Goal: Find specific page/section: Find specific page/section

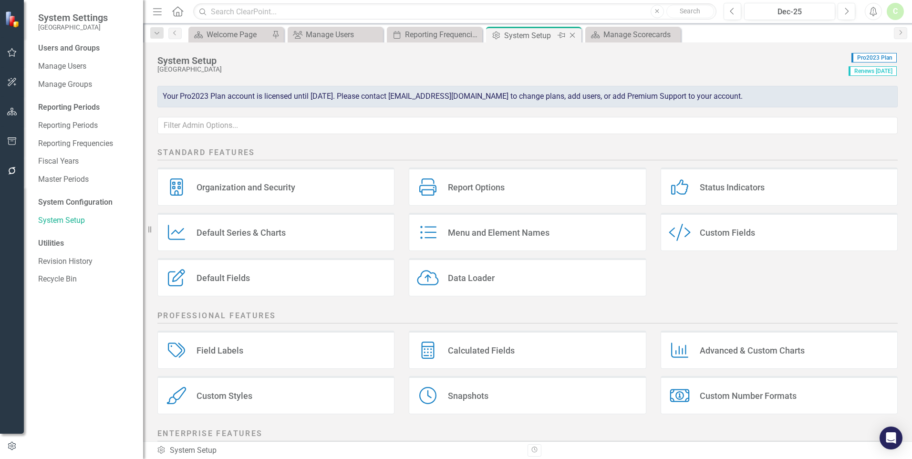
click at [573, 37] on icon "Close" at bounding box center [572, 35] width 10 height 8
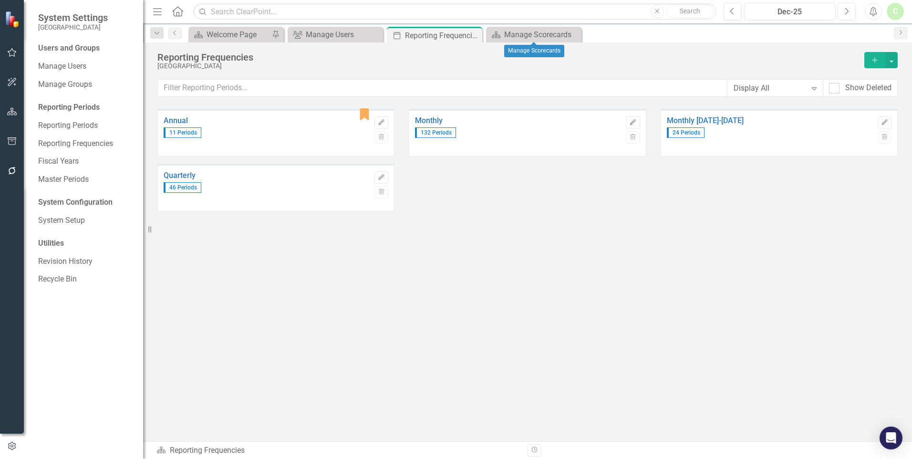
click at [0, 0] on icon "Close" at bounding box center [0, 0] width 0 height 0
click at [476, 35] on icon "Close" at bounding box center [473, 35] width 10 height 8
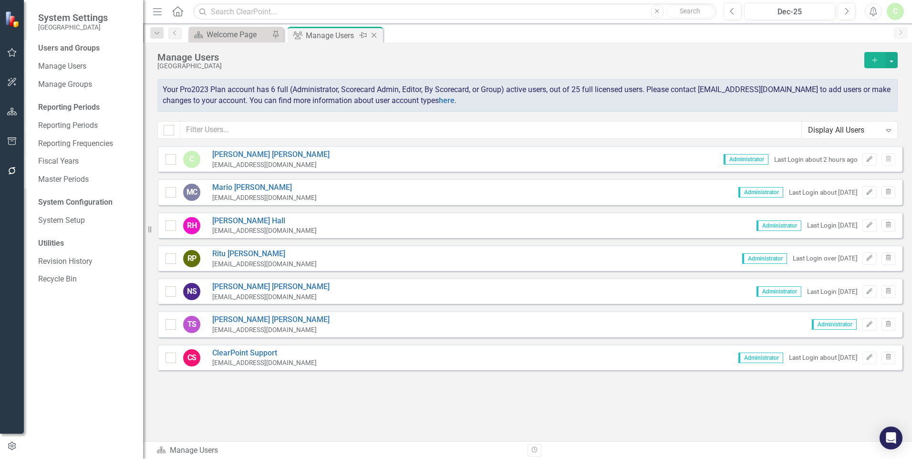
click at [374, 33] on icon "Close" at bounding box center [374, 35] width 10 height 8
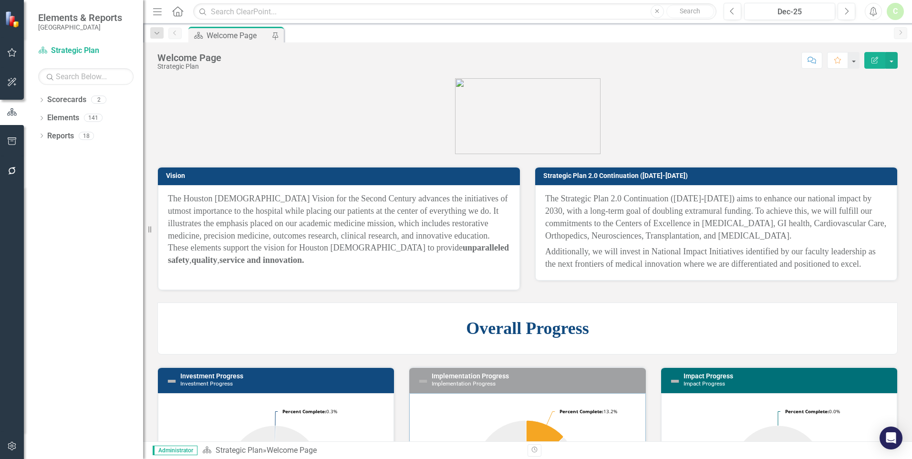
click at [221, 32] on div "Welcome Page" at bounding box center [237, 36] width 63 height 12
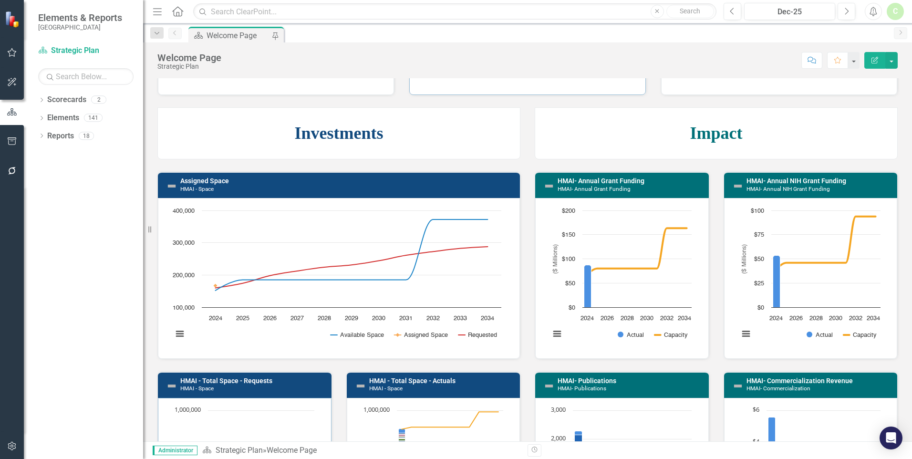
scroll to position [668, 0]
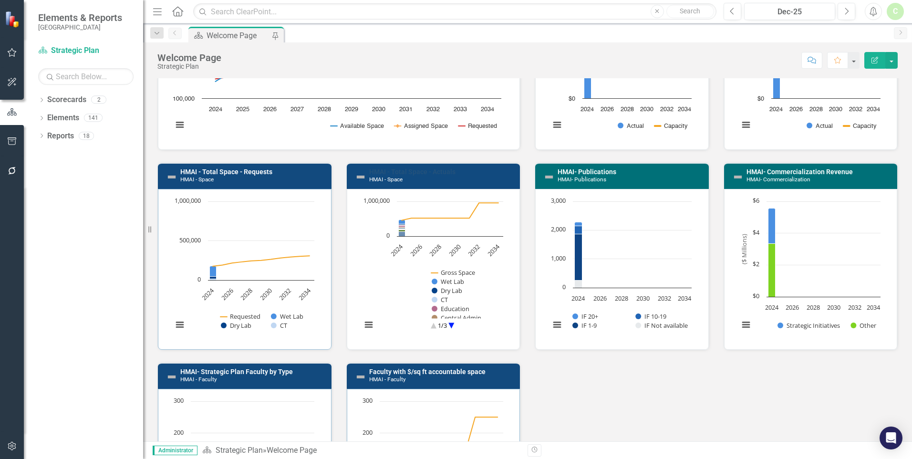
click at [448, 174] on link "HMAI - Total Space - Actuals" at bounding box center [412, 172] width 86 height 8
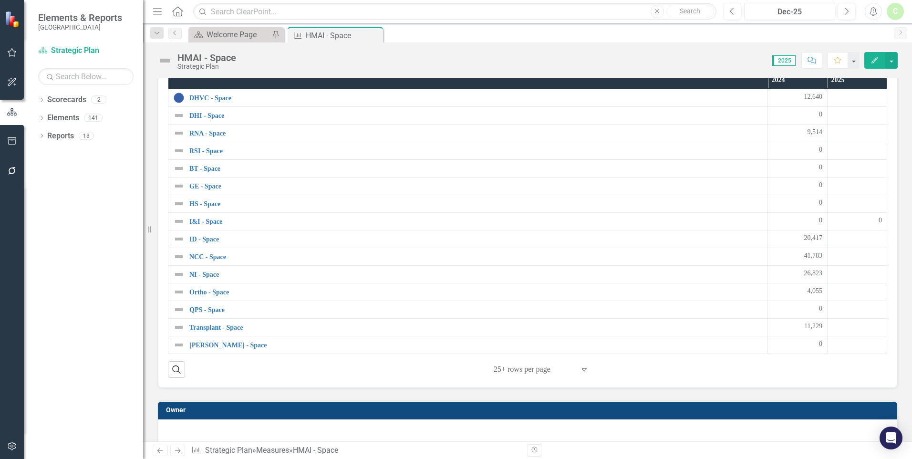
scroll to position [1221, 0]
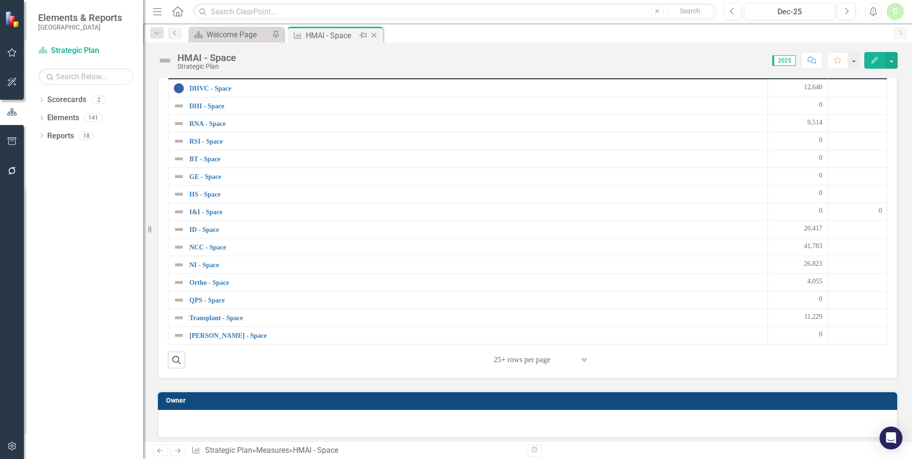
click at [374, 34] on icon "Close" at bounding box center [374, 35] width 10 height 8
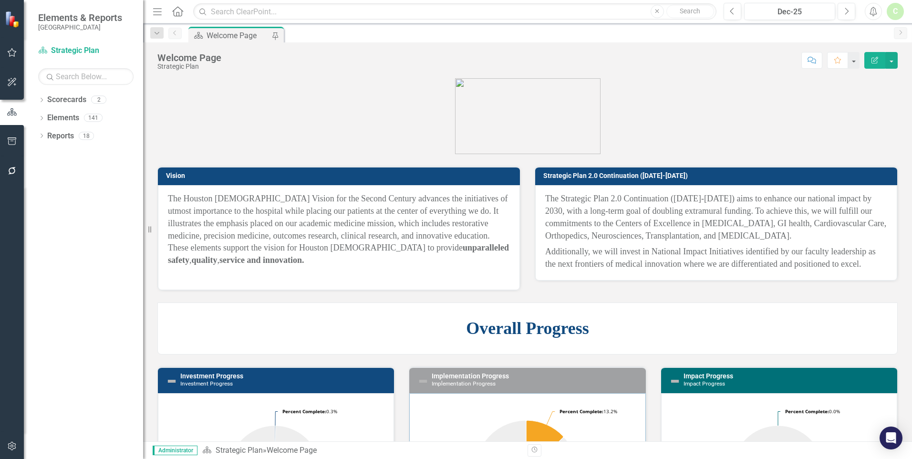
click at [337, 149] on p at bounding box center [527, 116] width 740 height 76
